Goal: Task Accomplishment & Management: Use online tool/utility

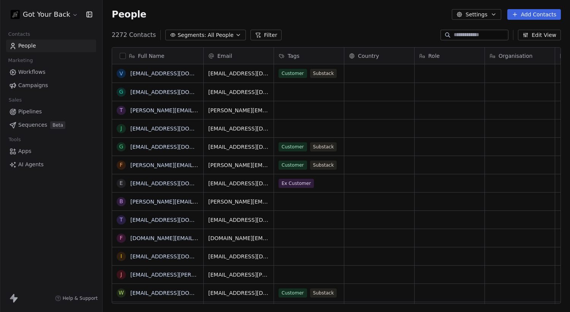
scroll to position [268, 462]
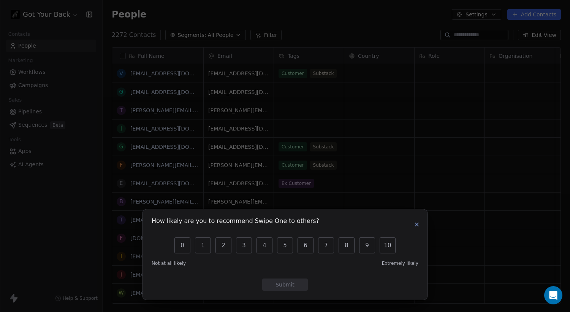
click at [416, 221] on icon "button" at bounding box center [417, 224] width 6 height 6
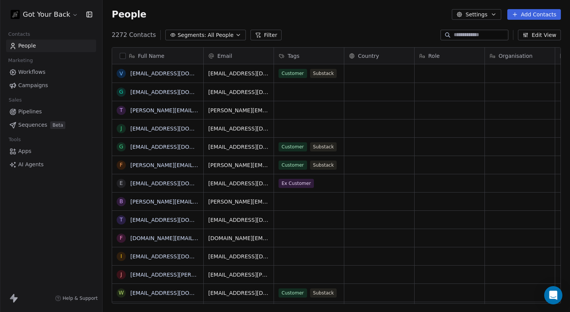
click at [227, 32] on span "All People" at bounding box center [221, 35] width 26 height 8
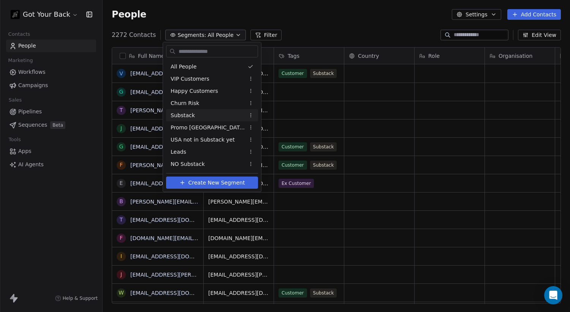
click at [193, 114] on span "Substack" at bounding box center [183, 115] width 24 height 8
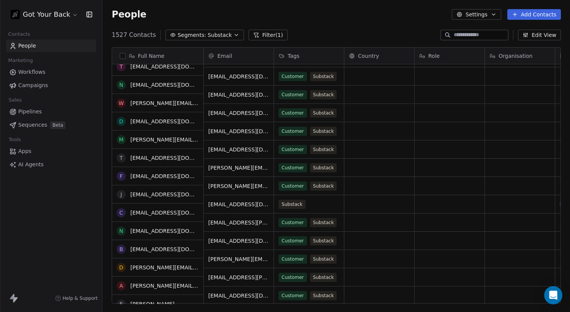
scroll to position [0, 0]
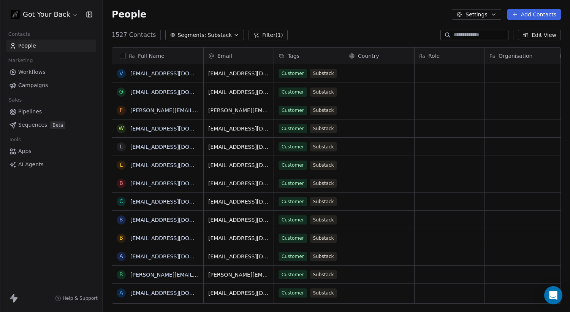
click at [233, 33] on icon "button" at bounding box center [236, 35] width 6 height 6
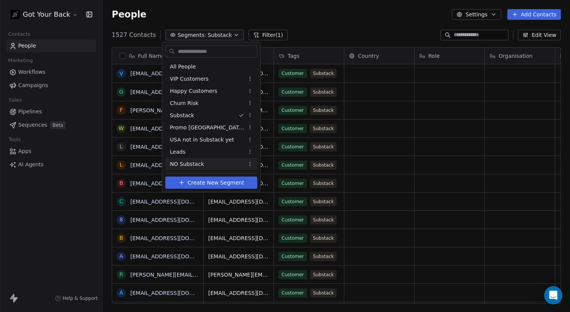
click at [195, 162] on span "NO Substack" at bounding box center [187, 164] width 34 height 8
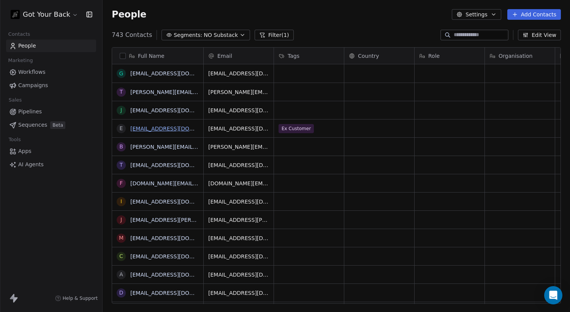
click at [165, 130] on link "[EMAIL_ADDRESS][DOMAIN_NAME]" at bounding box center [176, 128] width 93 height 6
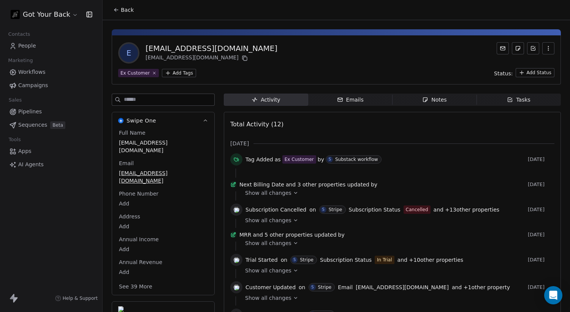
click at [184, 75] on html "Got Your Back Contacts People Marketing Workflows Campaigns Sales Pipelines Seq…" at bounding box center [285, 156] width 570 height 312
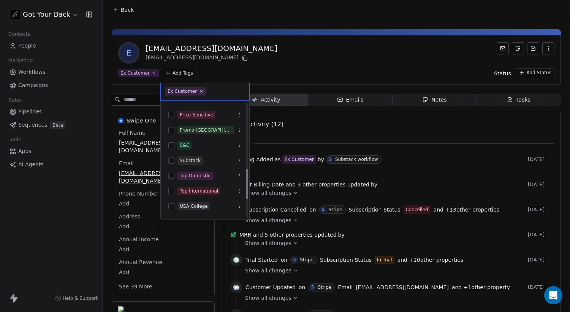
scroll to position [246, 0]
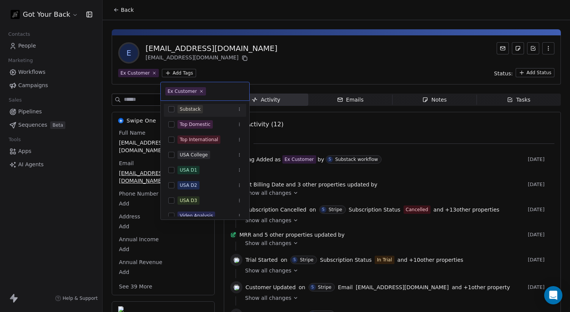
click at [171, 108] on button "Suggestions" at bounding box center [171, 109] width 6 height 6
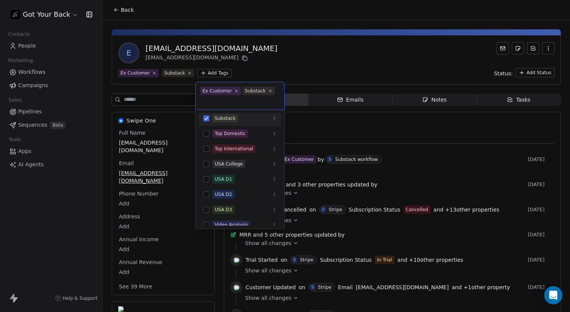
click at [282, 61] on html "Got Your Back Contacts People Marketing Workflows Campaigns Sales Pipelines Seq…" at bounding box center [285, 156] width 570 height 312
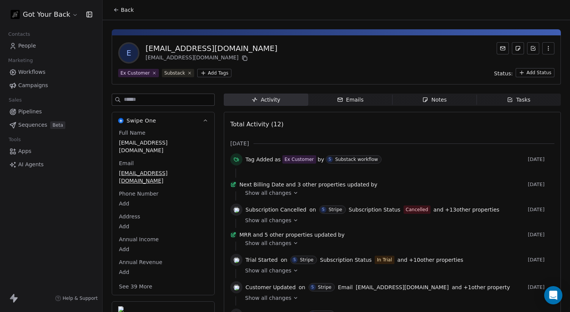
click at [117, 8] on icon at bounding box center [116, 10] width 6 height 6
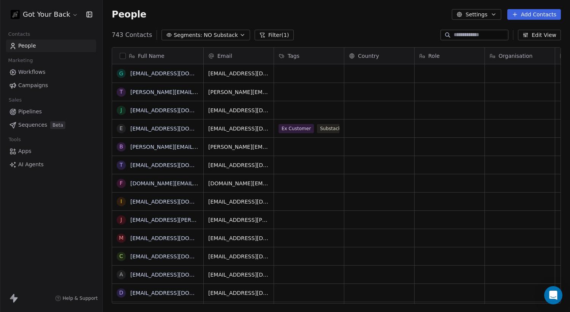
scroll to position [268, 462]
click at [197, 34] on span "Segments:" at bounding box center [188, 35] width 29 height 8
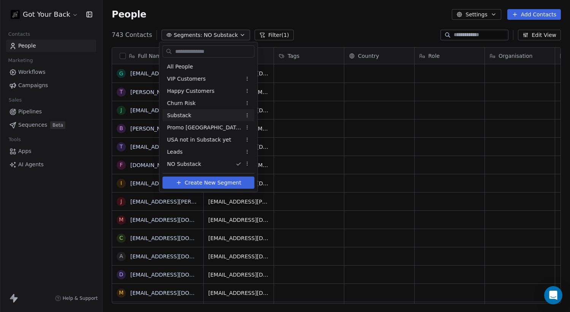
click at [191, 116] on div "Substack" at bounding box center [209, 115] width 92 height 12
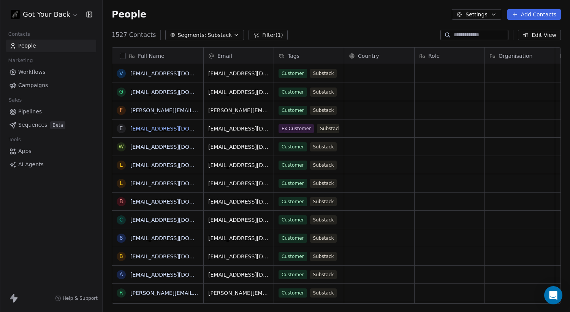
click at [144, 129] on link "[EMAIL_ADDRESS][DOMAIN_NAME]" at bounding box center [176, 128] width 93 height 6
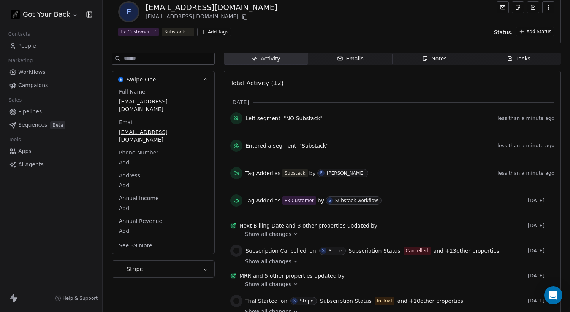
scroll to position [42, 0]
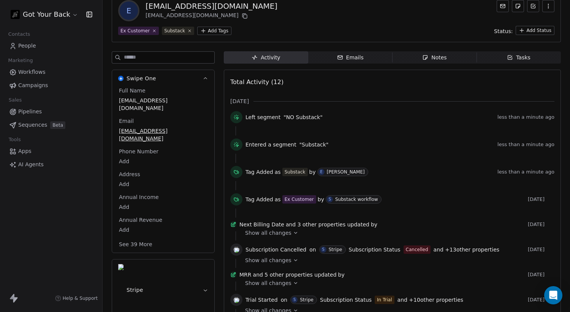
click at [27, 68] on span "Workflows" at bounding box center [31, 72] width 27 height 8
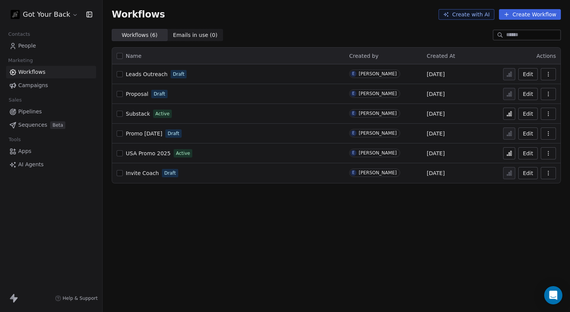
click at [195, 114] on div "Substack Active" at bounding box center [229, 113] width 224 height 11
click at [527, 111] on button "Edit" at bounding box center [528, 114] width 19 height 12
click at [528, 111] on button "Edit" at bounding box center [528, 114] width 19 height 12
click at [526, 112] on button "Edit" at bounding box center [528, 114] width 19 height 12
click at [525, 112] on button "Edit" at bounding box center [528, 114] width 19 height 12
